Goal: Navigation & Orientation: Find specific page/section

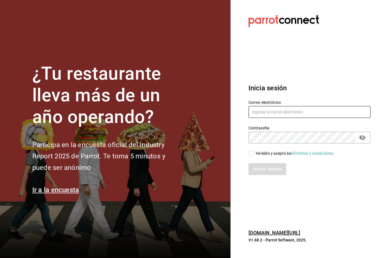
click at [273, 118] on input "text" at bounding box center [310, 112] width 122 height 12
type input "sharym.farjat@hotmail.com"
click at [249, 156] on icon at bounding box center [251, 153] width 5 height 5
click at [249, 156] on input "He leído y acepto los Términos y condiciones." at bounding box center [251, 153] width 5 height 5
checkbox input "true"
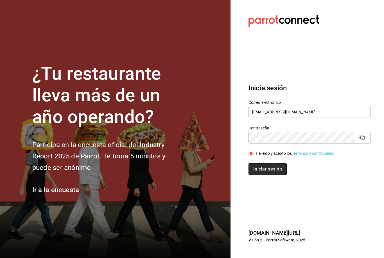
click at [264, 175] on button "Iniciar sesión" at bounding box center [268, 169] width 38 height 12
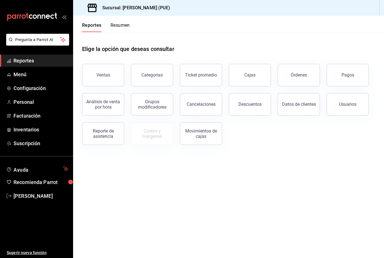
click at [122, 12] on div "Sucursal: [PERSON_NAME] (PUE)" at bounding box center [125, 8] width 95 height 16
click at [117, 23] on button "Resumen" at bounding box center [120, 28] width 19 height 10
